Goal: Task Accomplishment & Management: Complete application form

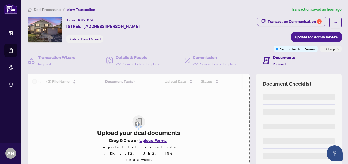
click at [347, 18] on html "Dashboard Deal Processing Mortgage Referrals rLearning AH [PERSON_NAME] [PERSON…" at bounding box center [174, 82] width 348 height 164
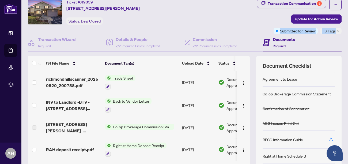
scroll to position [17, 0]
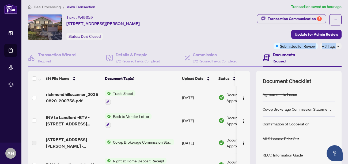
drag, startPoint x: 347, startPoint y: 27, endPoint x: 348, endPoint y: 16, distance: 11.5
click at [347, 16] on html "Dashboard Deal Processing Mortgage Referrals rLearning AH [PERSON_NAME] [PERSON…" at bounding box center [174, 82] width 348 height 164
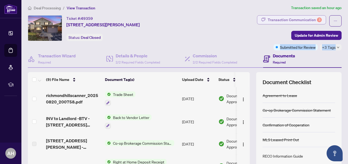
click at [298, 21] on div "Transaction Communication 3" at bounding box center [294, 20] width 54 height 9
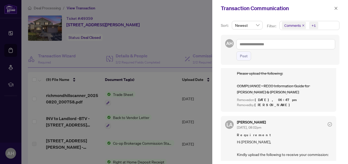
scroll to position [0, 0]
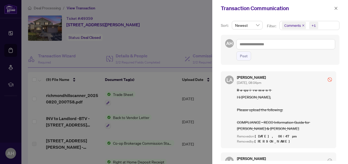
drag, startPoint x: 337, startPoint y: 78, endPoint x: 332, endPoint y: 86, distance: 9.4
click at [339, 91] on div "Sort: Newest Filter: Comments +1 AH Post [PERSON_NAME] [DATE], 08:04pm Requirem…" at bounding box center [280, 90] width 136 height 147
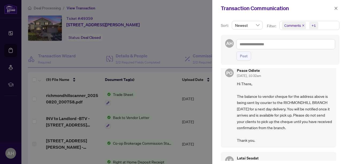
scroll to position [229, 0]
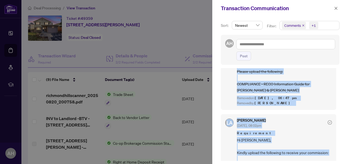
drag, startPoint x: 336, startPoint y: 106, endPoint x: 331, endPoint y: 48, distance: 58.5
click at [331, 48] on div "Sort: Newest Filter: Comments +1 AH Post [PERSON_NAME] [DATE], 08:04pm Requirem…" at bounding box center [280, 90] width 136 height 147
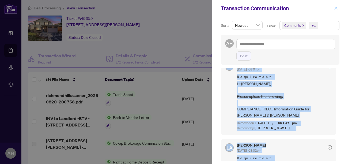
click at [336, 9] on icon "close" at bounding box center [335, 8] width 3 height 3
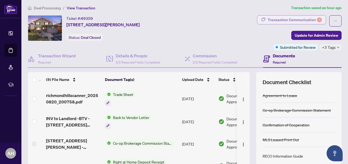
click at [283, 17] on div "Transaction Communication 3" at bounding box center [294, 20] width 54 height 9
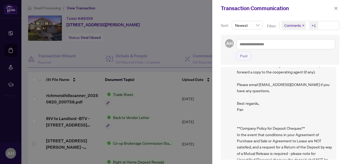
scroll to position [609, 0]
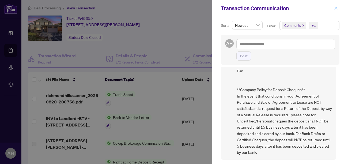
click at [336, 8] on icon "close" at bounding box center [336, 8] width 4 height 4
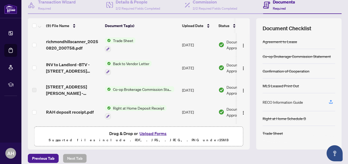
scroll to position [60, 0]
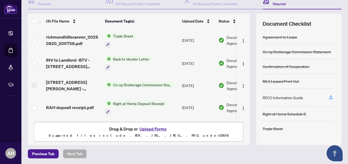
click at [148, 129] on button "Upload Forms" at bounding box center [153, 128] width 30 height 7
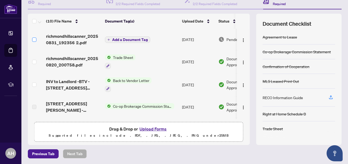
click at [34, 41] on label at bounding box center [34, 40] width 4 height 6
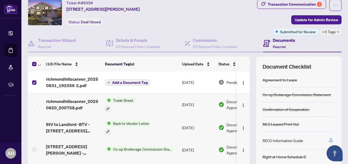
scroll to position [6, 0]
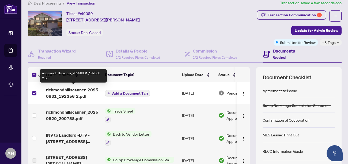
click at [86, 91] on span "richmondhillscanner_20250831_192356 2.pdf" at bounding box center [73, 92] width 55 height 13
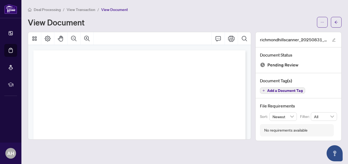
click at [241, 18] on div "Deal Processing / View Transaction / View Document View Document richmondhillsc…" at bounding box center [184, 73] width 313 height 134
click at [178, 11] on div "Deal Processing / View Transaction / View Document" at bounding box center [184, 9] width 313 height 6
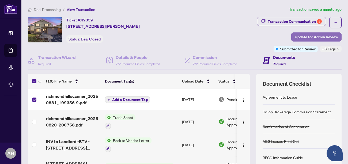
click at [314, 36] on span "Update for Admin Review" at bounding box center [315, 37] width 43 height 9
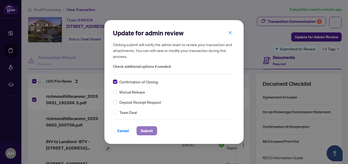
click at [149, 132] on span "Submit" at bounding box center [147, 130] width 12 height 9
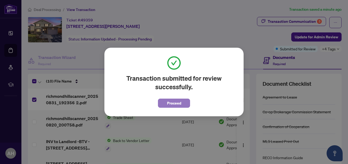
click at [177, 99] on span "Proceed" at bounding box center [174, 103] width 14 height 9
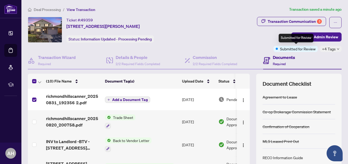
click at [300, 49] on span "Submitted for Review" at bounding box center [298, 49] width 36 height 6
